Goal: Task Accomplishment & Management: Use online tool/utility

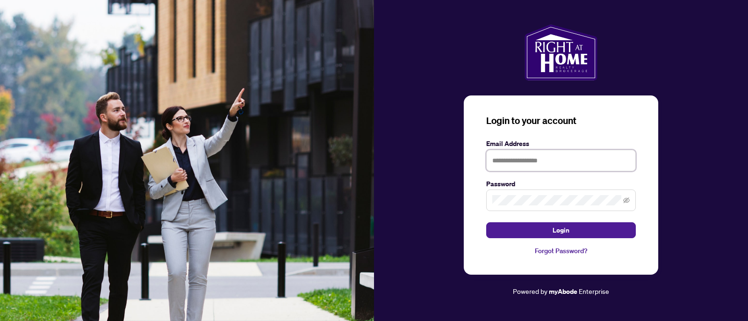
click at [570, 157] on input "text" at bounding box center [561, 160] width 150 height 21
type input "**********"
click at [486, 222] on button "Login" at bounding box center [561, 230] width 150 height 16
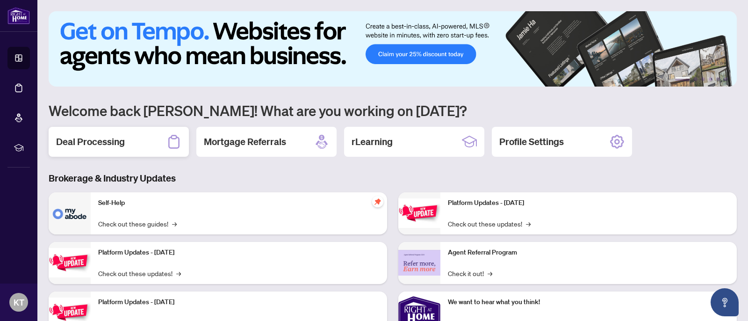
click at [89, 128] on div "Deal Processing" at bounding box center [119, 142] width 140 height 30
